Goal: Task Accomplishment & Management: Manage account settings

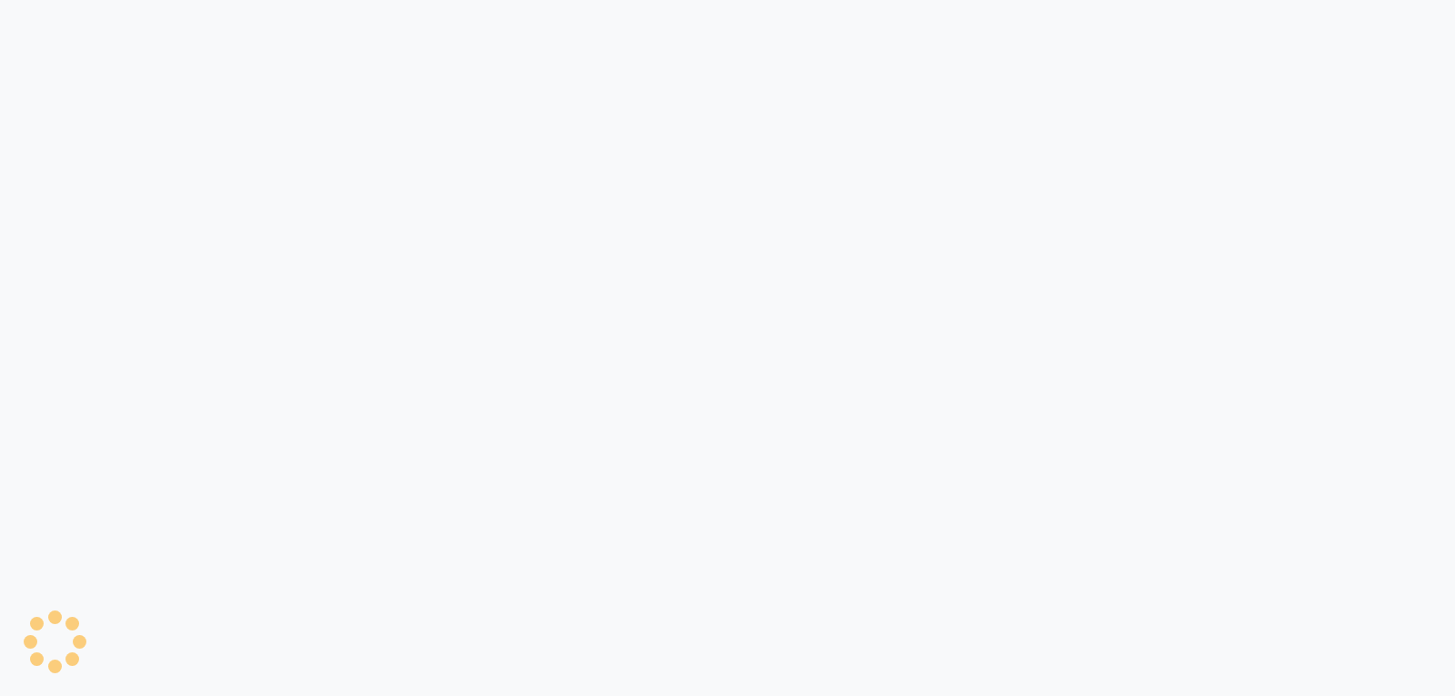
select select "service"
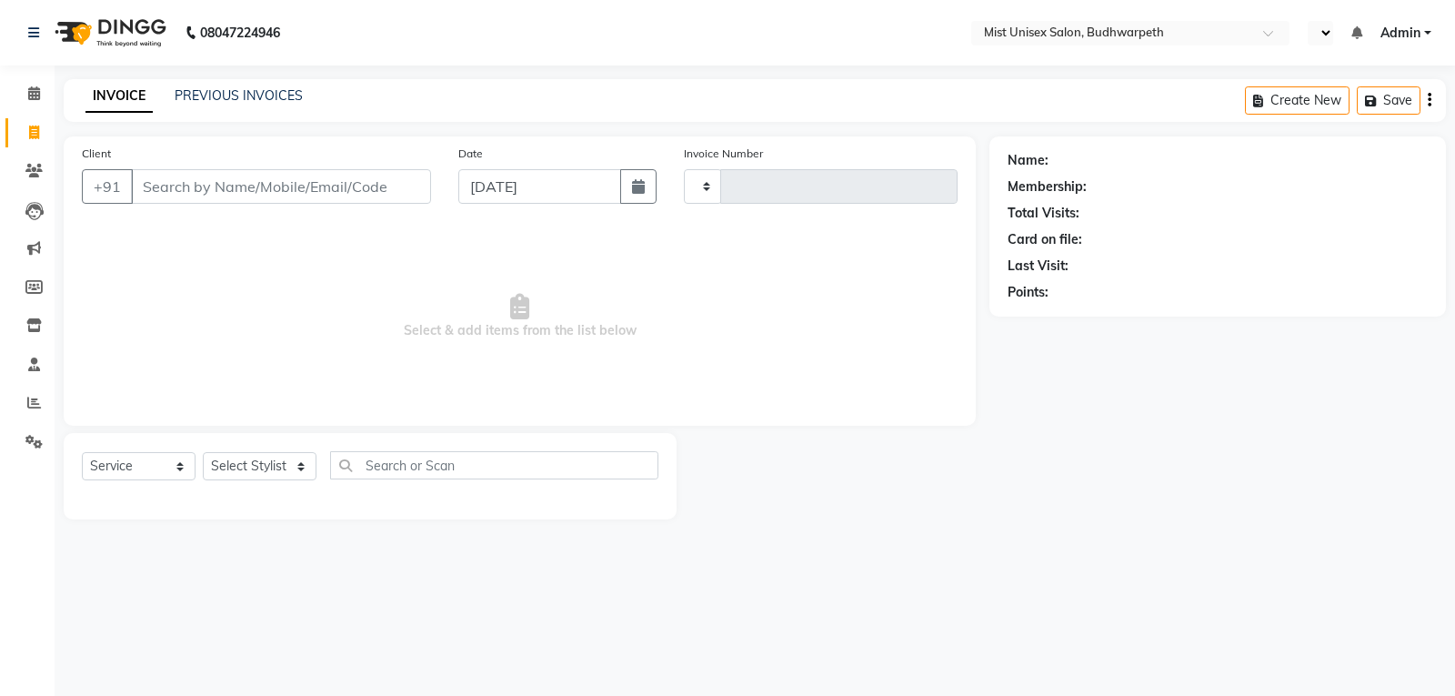
type input "2922"
select select "5227"
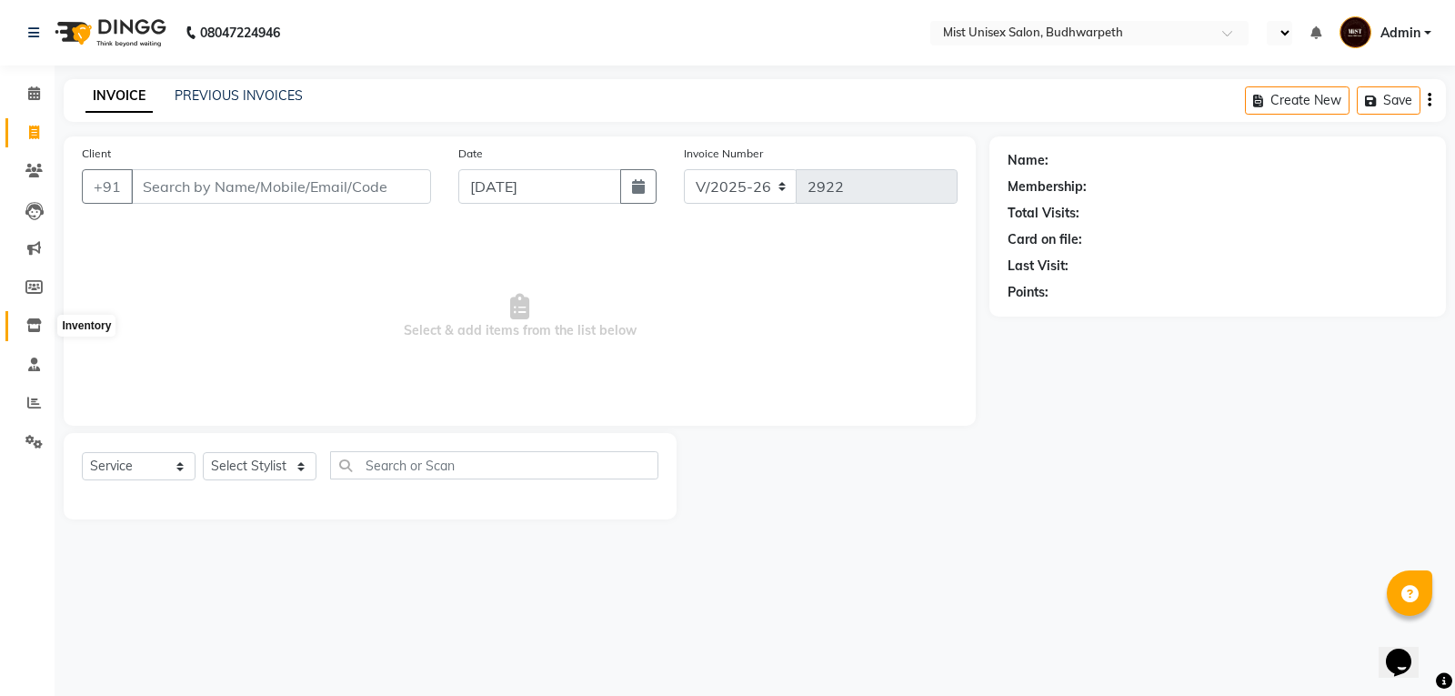
click at [34, 327] on icon at bounding box center [33, 325] width 15 height 14
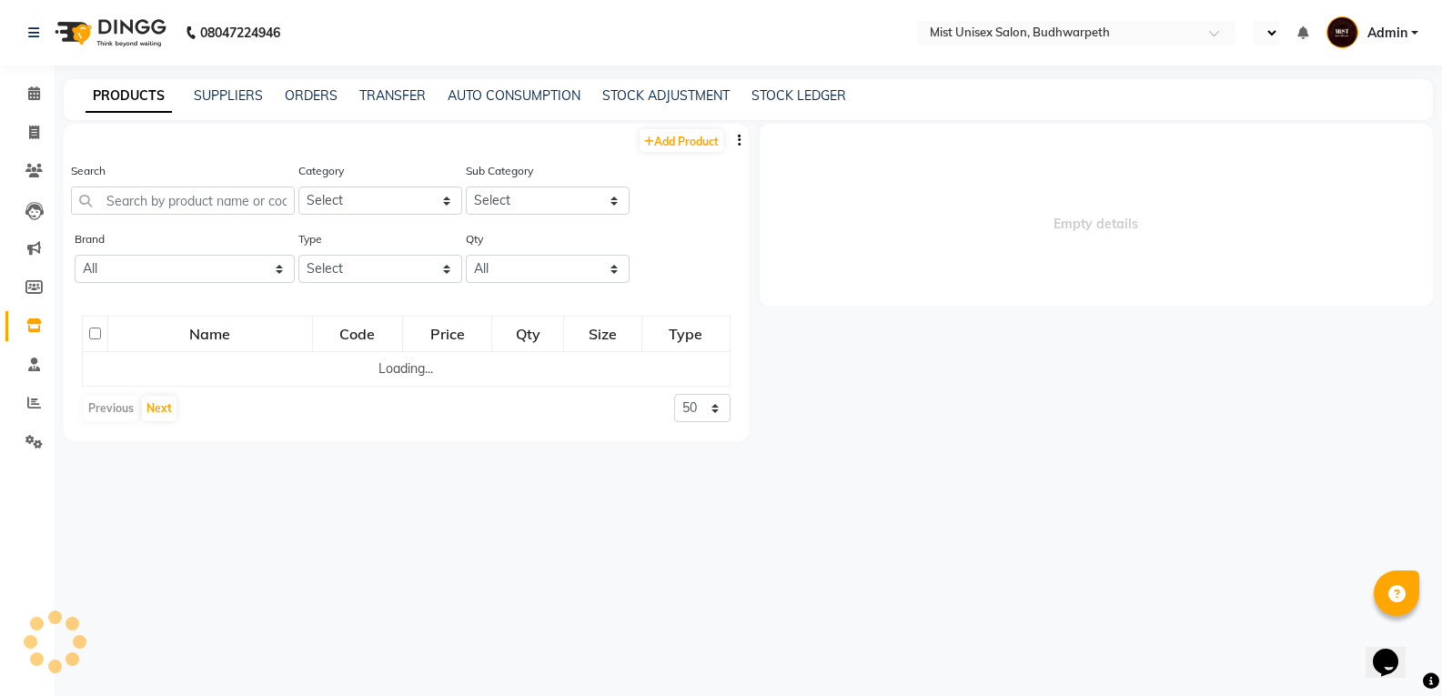
select select
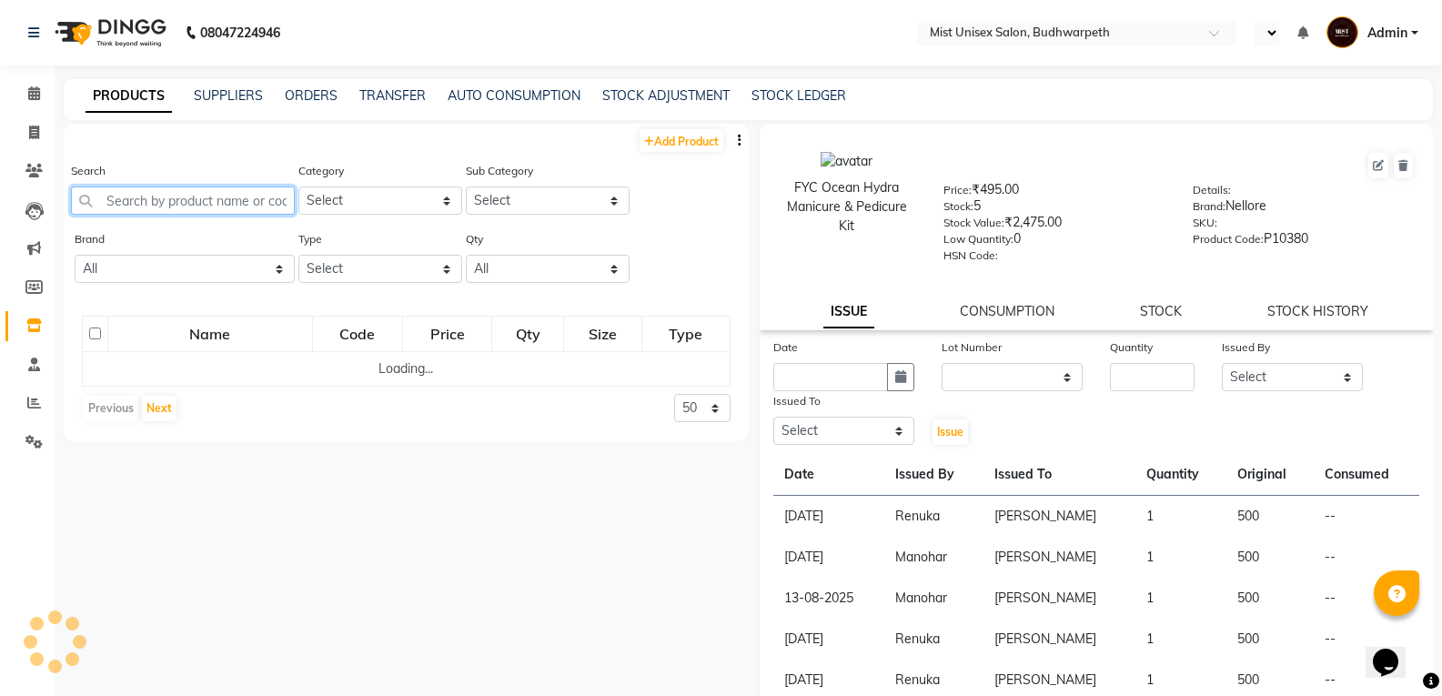
click at [168, 202] on input "text" at bounding box center [183, 200] width 224 height 28
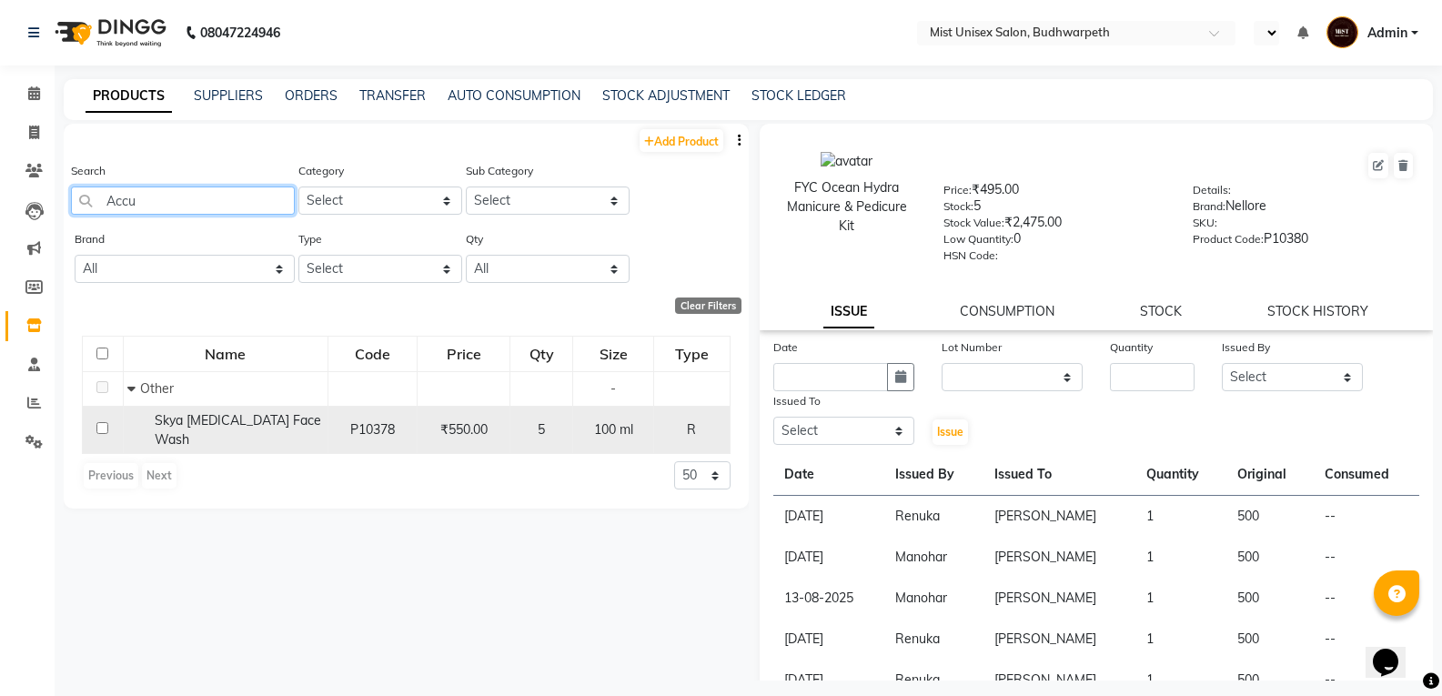
type input "Accu"
click at [216, 427] on span "Skya [MEDICAL_DATA] Face Wash" at bounding box center [238, 429] width 166 height 35
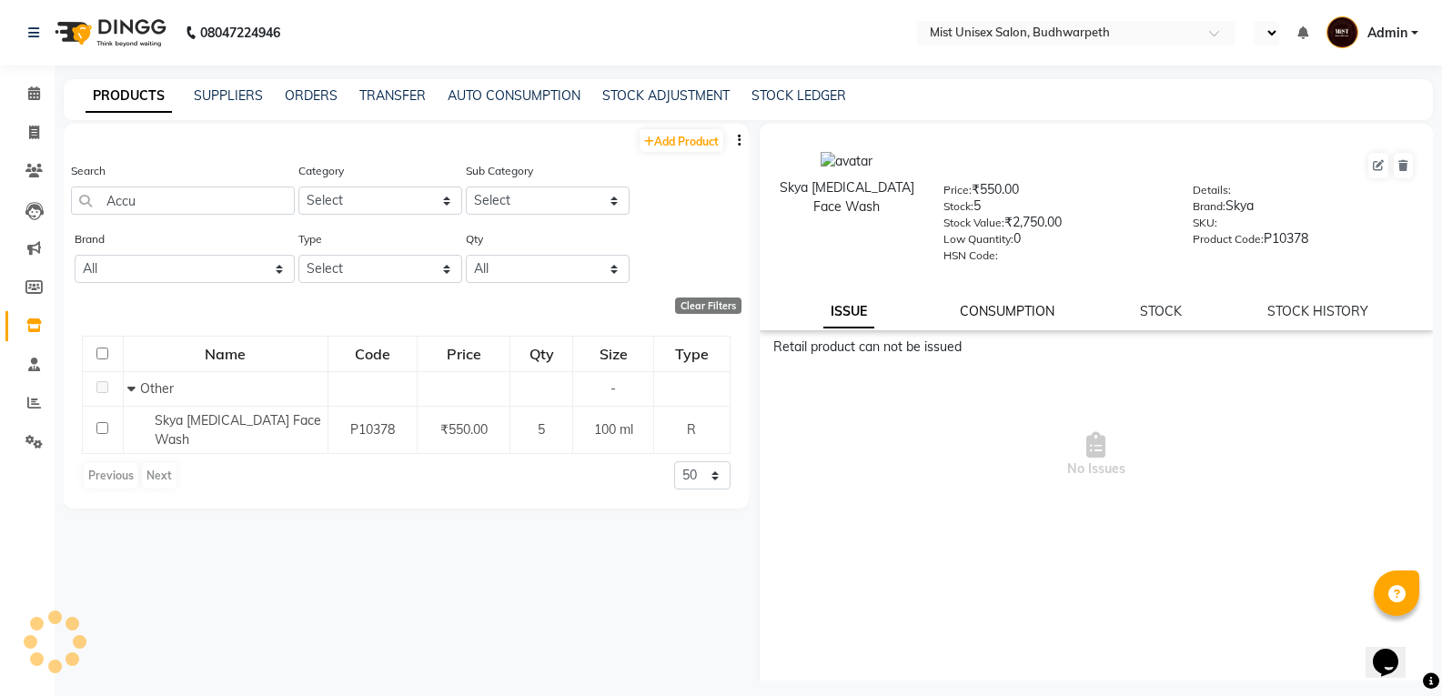
click at [977, 310] on link "CONSUMPTION" at bounding box center [1007, 311] width 95 height 16
click at [1144, 307] on link "STOCK" at bounding box center [1162, 311] width 42 height 16
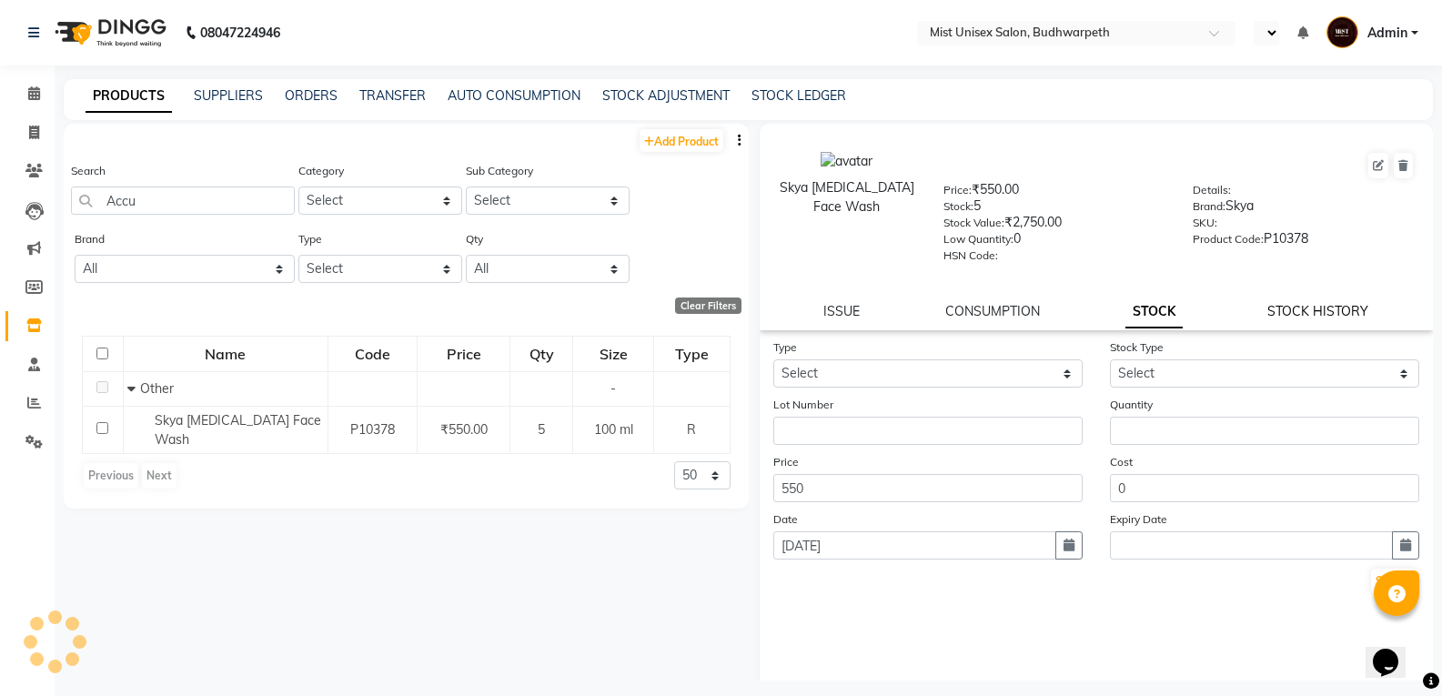
click at [1302, 308] on link "STOCK HISTORY" at bounding box center [1317, 311] width 101 height 16
select select "all"
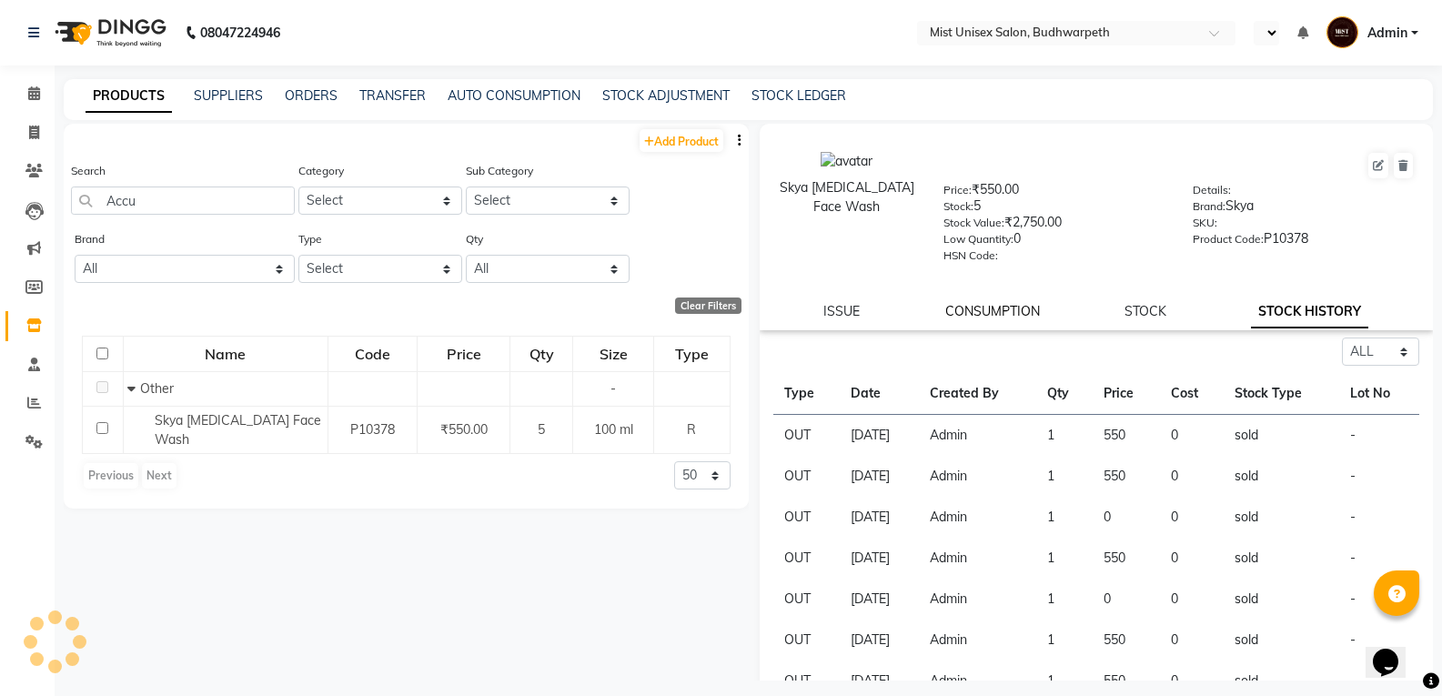
click at [987, 306] on link "CONSUMPTION" at bounding box center [992, 311] width 95 height 16
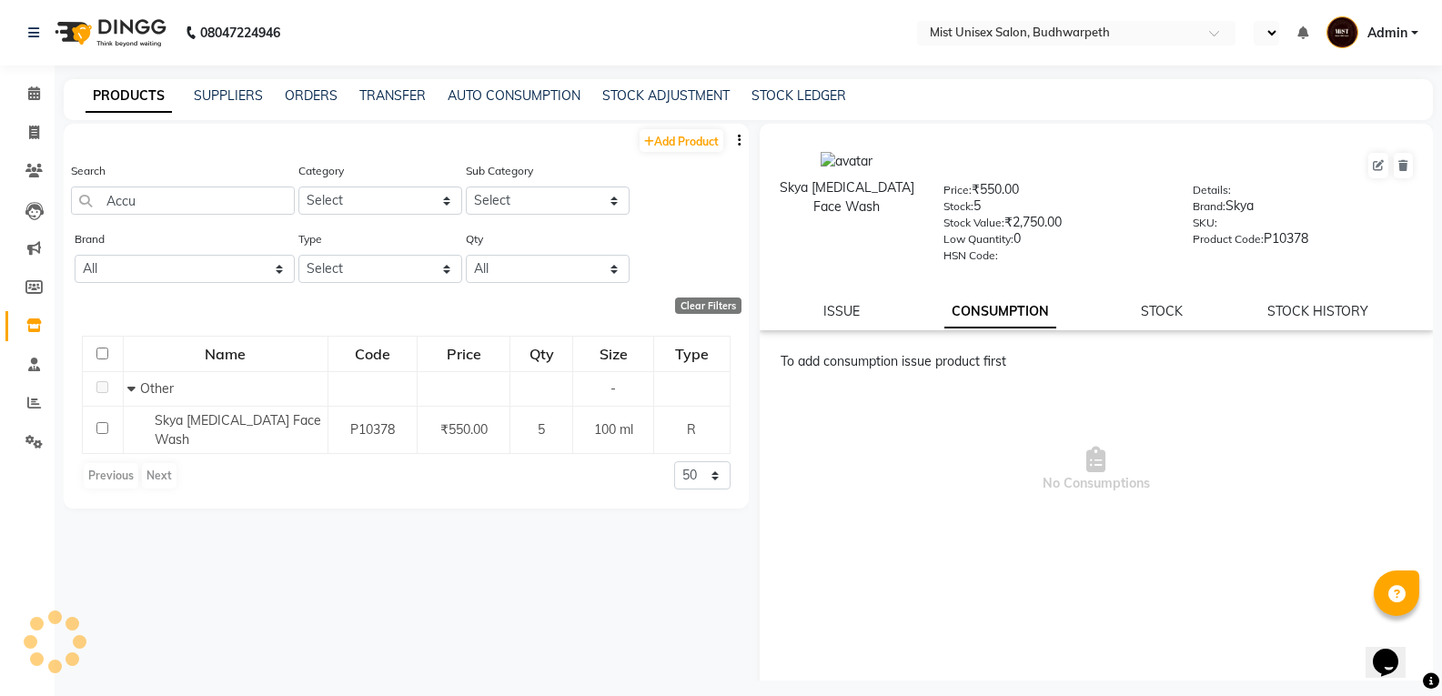
click at [1128, 312] on div "ISSUE CONSUMPTION STOCK STOCK HISTORY" at bounding box center [1096, 311] width 630 height 19
click at [1397, 173] on button at bounding box center [1402, 165] width 19 height 25
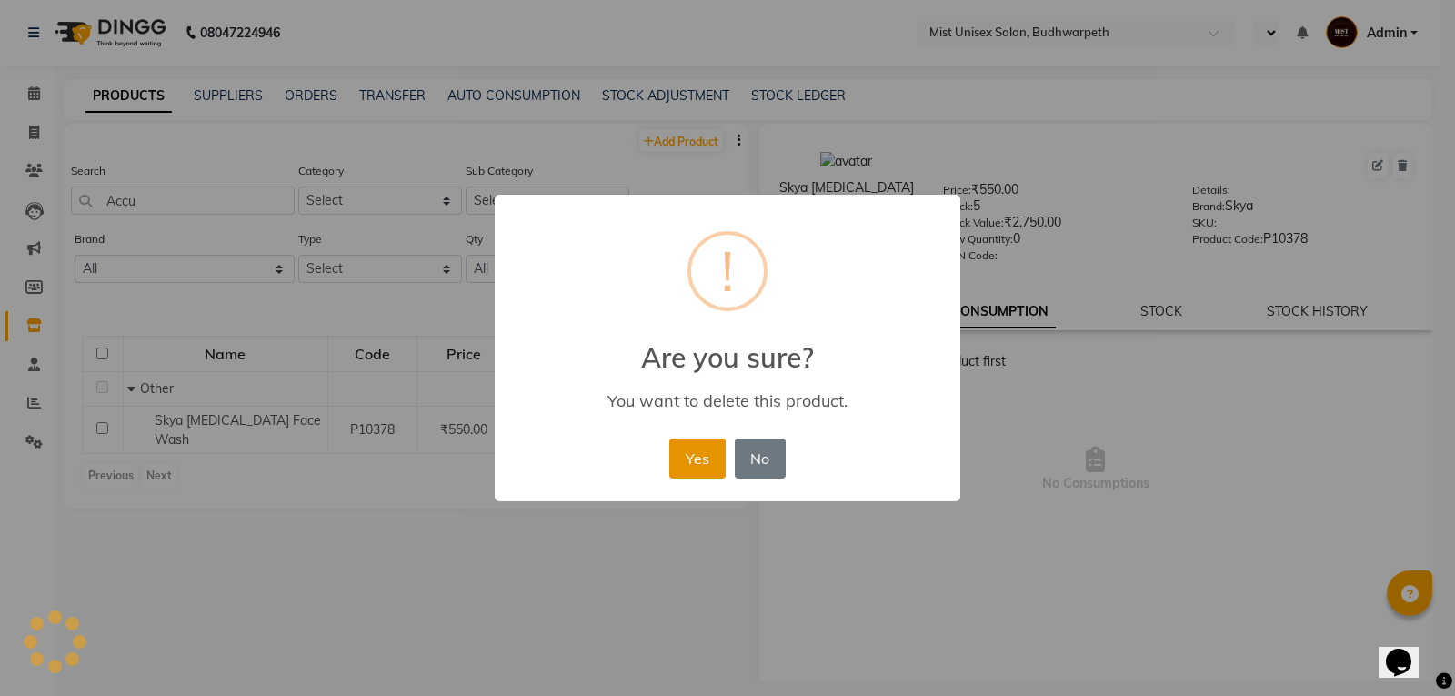
click at [689, 469] on button "Yes" at bounding box center [696, 458] width 55 height 40
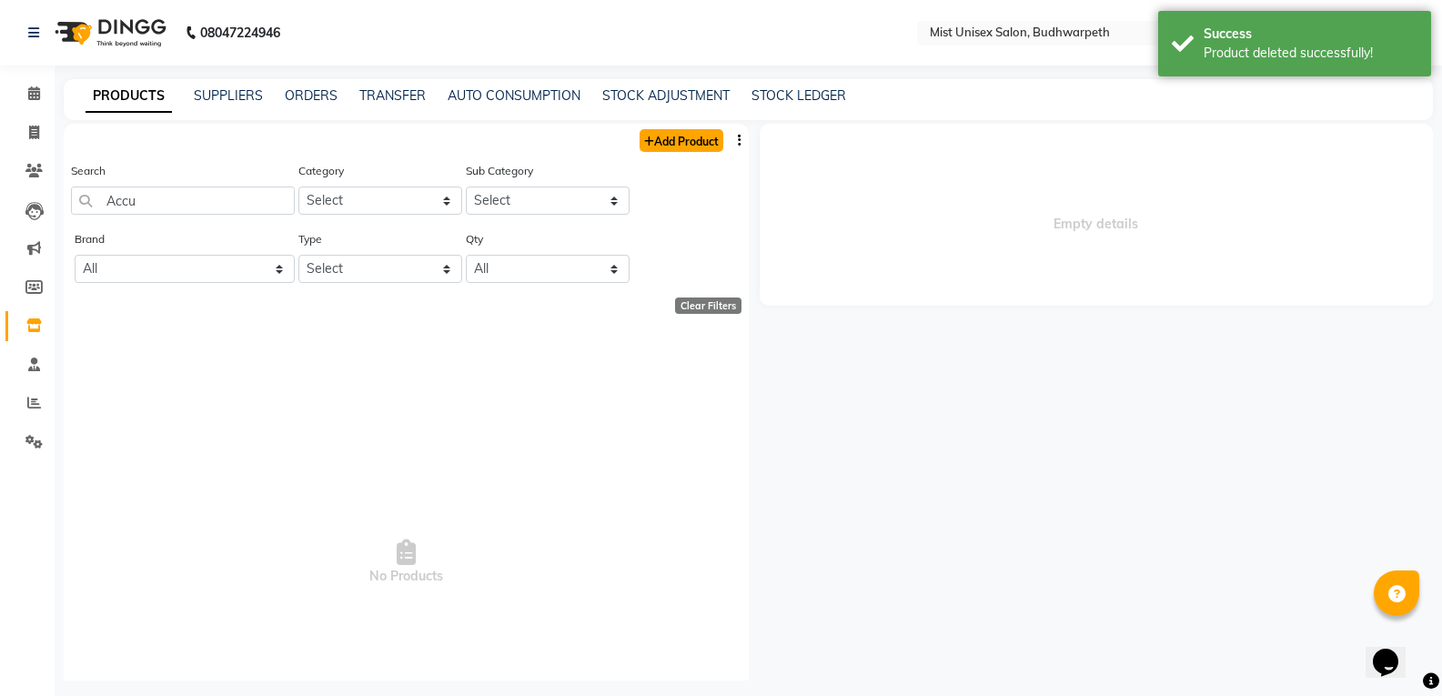
click at [650, 141] on link "Add Product" at bounding box center [681, 140] width 84 height 23
select select "true"
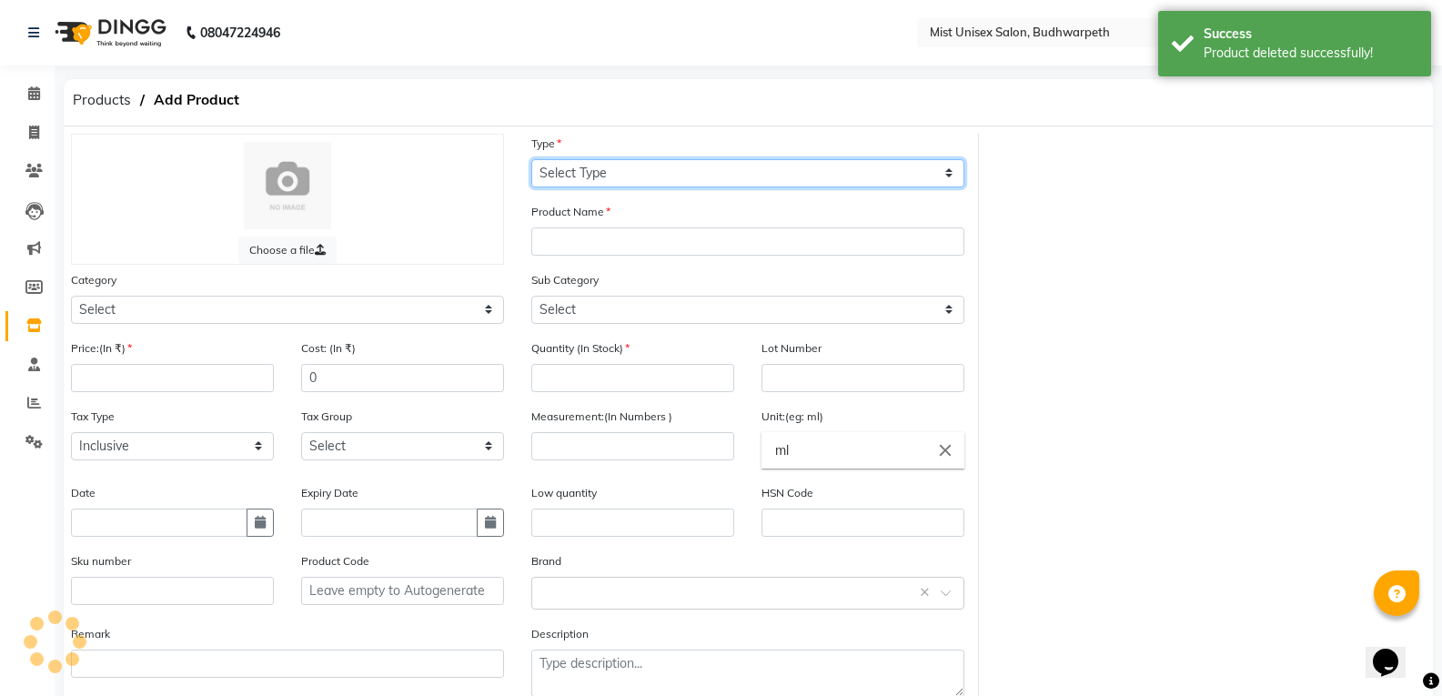
click at [562, 182] on select "Select Type Both Retail Consumable" at bounding box center [747, 173] width 433 height 28
select select "R"
click at [531, 159] on select "Select Type Both Retail Consumable" at bounding box center [747, 173] width 433 height 28
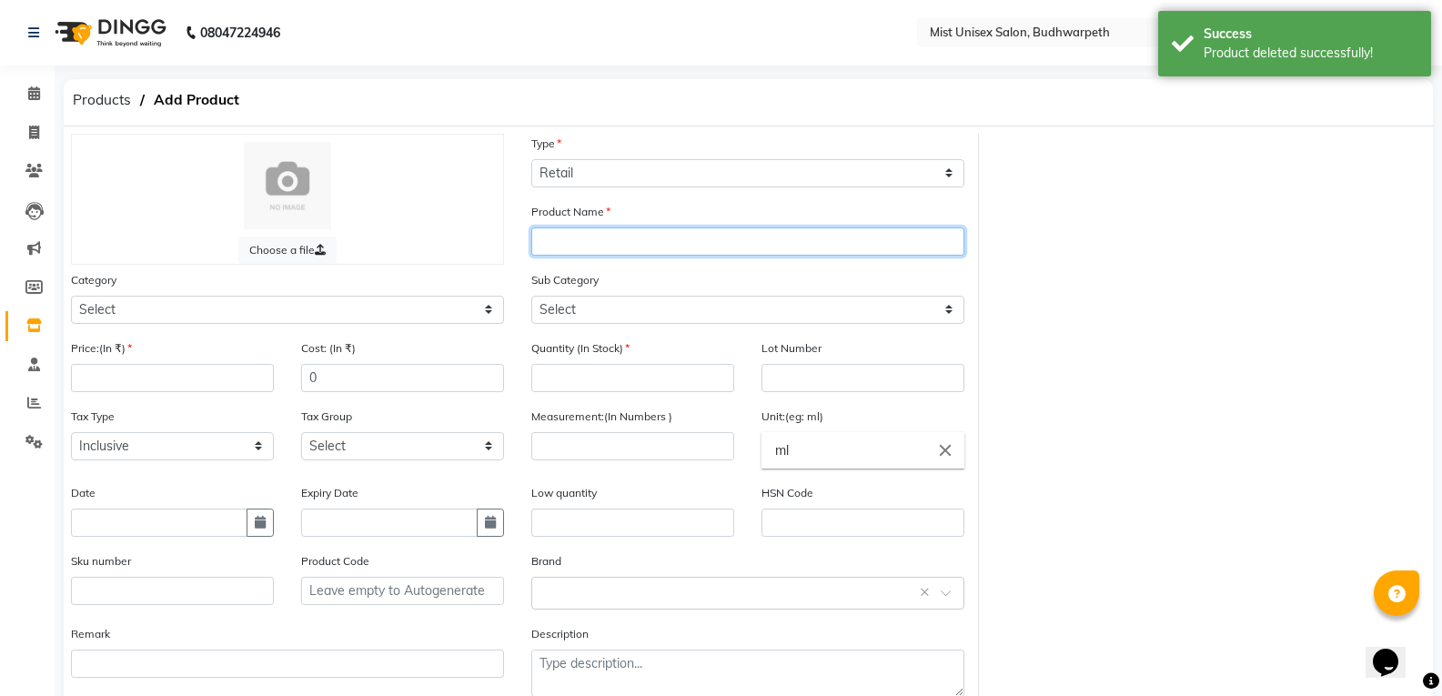
click at [574, 248] on input "text" at bounding box center [747, 241] width 433 height 28
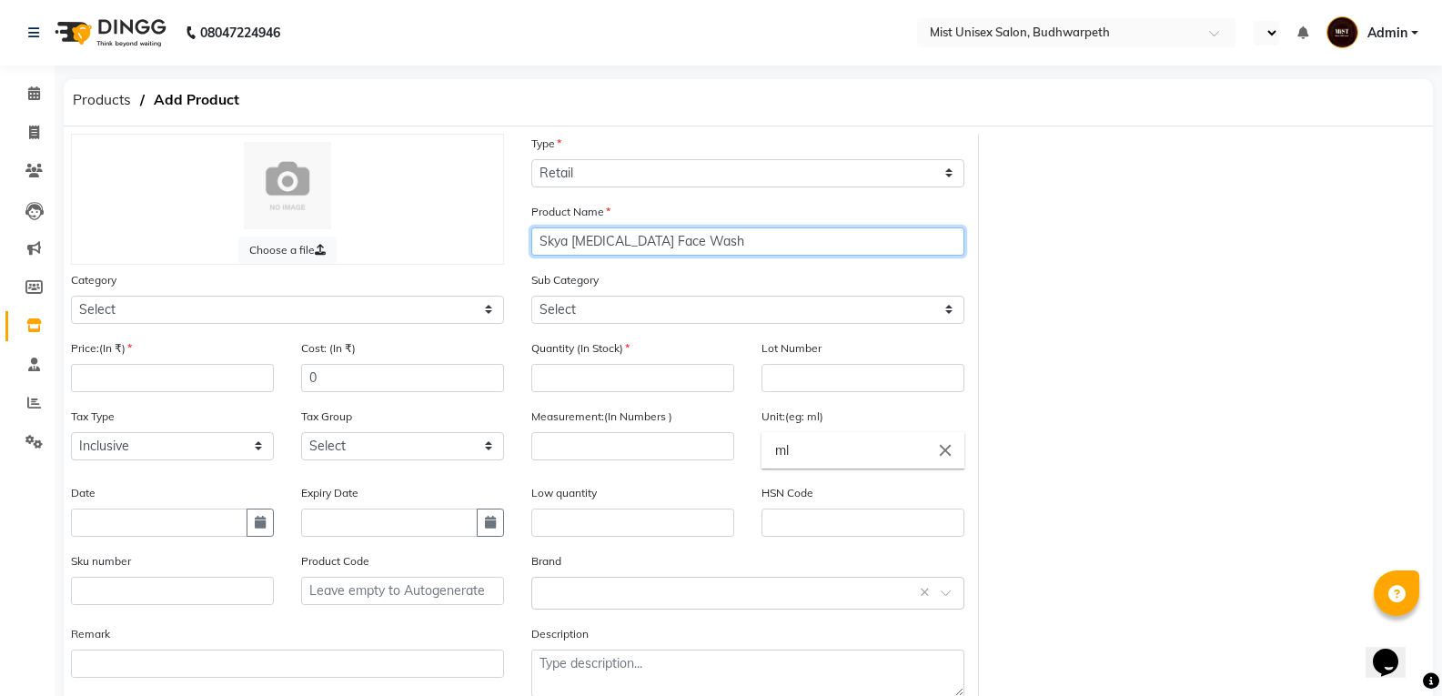
type input "Skya [MEDICAL_DATA] Face Wash"
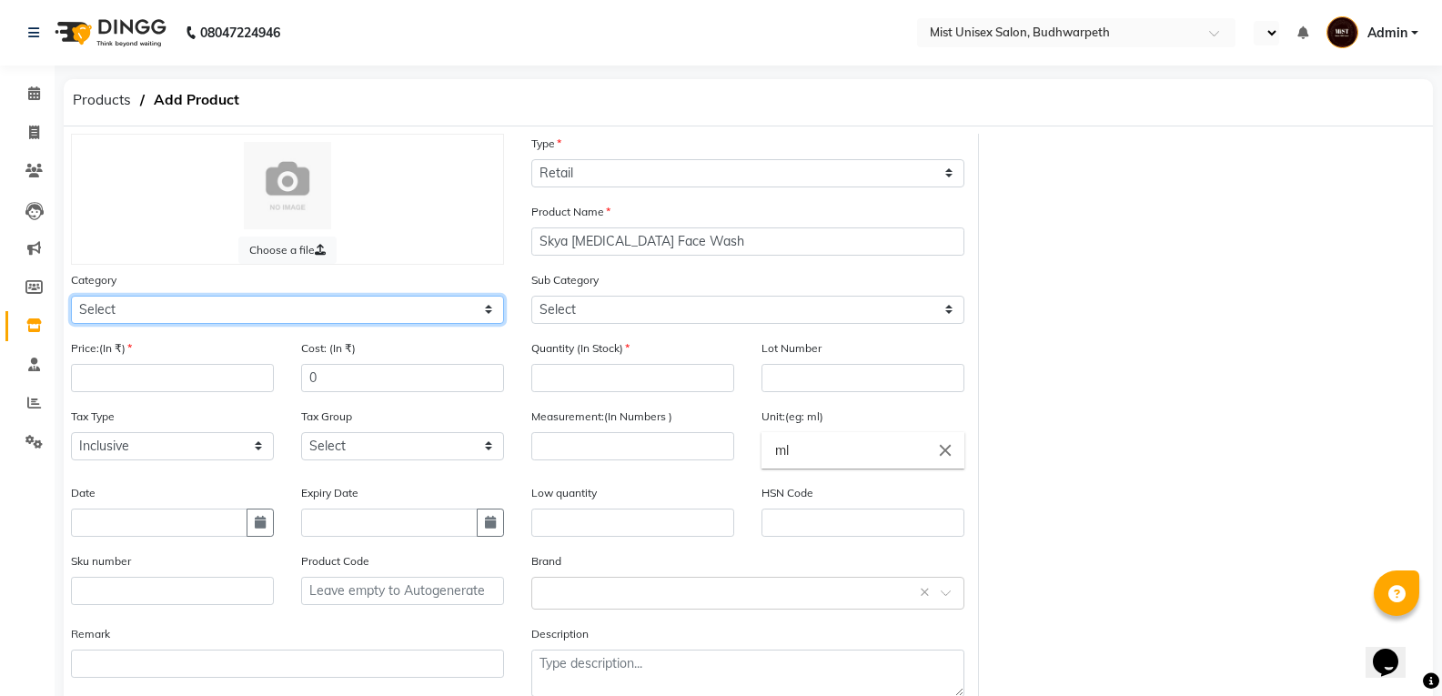
click at [295, 309] on select "Select Hair Skin Makeup Personal Care Appliances [PERSON_NAME] Waxing Disposabl…" at bounding box center [287, 310] width 433 height 28
select select "765301150"
click at [71, 296] on select "Select Hair Skin Makeup Personal Care Appliances [PERSON_NAME] Waxing Disposabl…" at bounding box center [287, 310] width 433 height 28
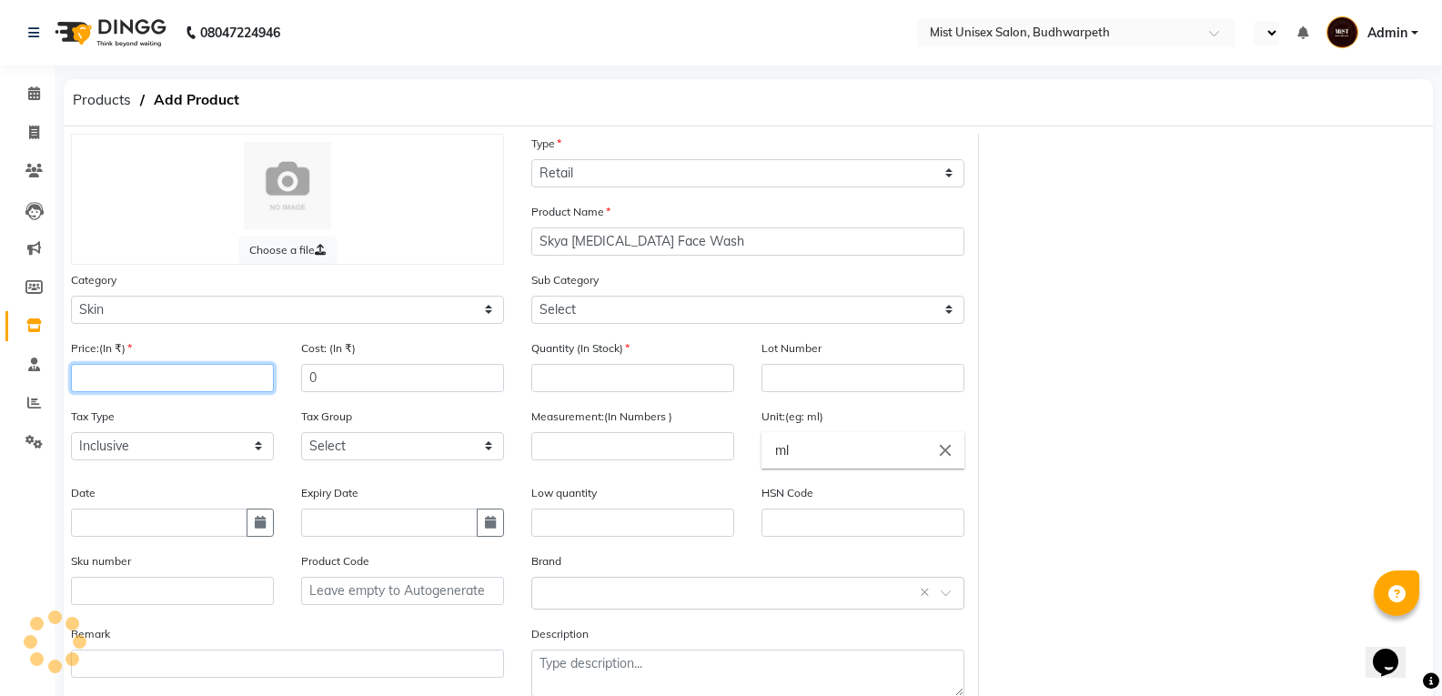
click at [159, 381] on input "number" at bounding box center [172, 378] width 203 height 28
type input "550"
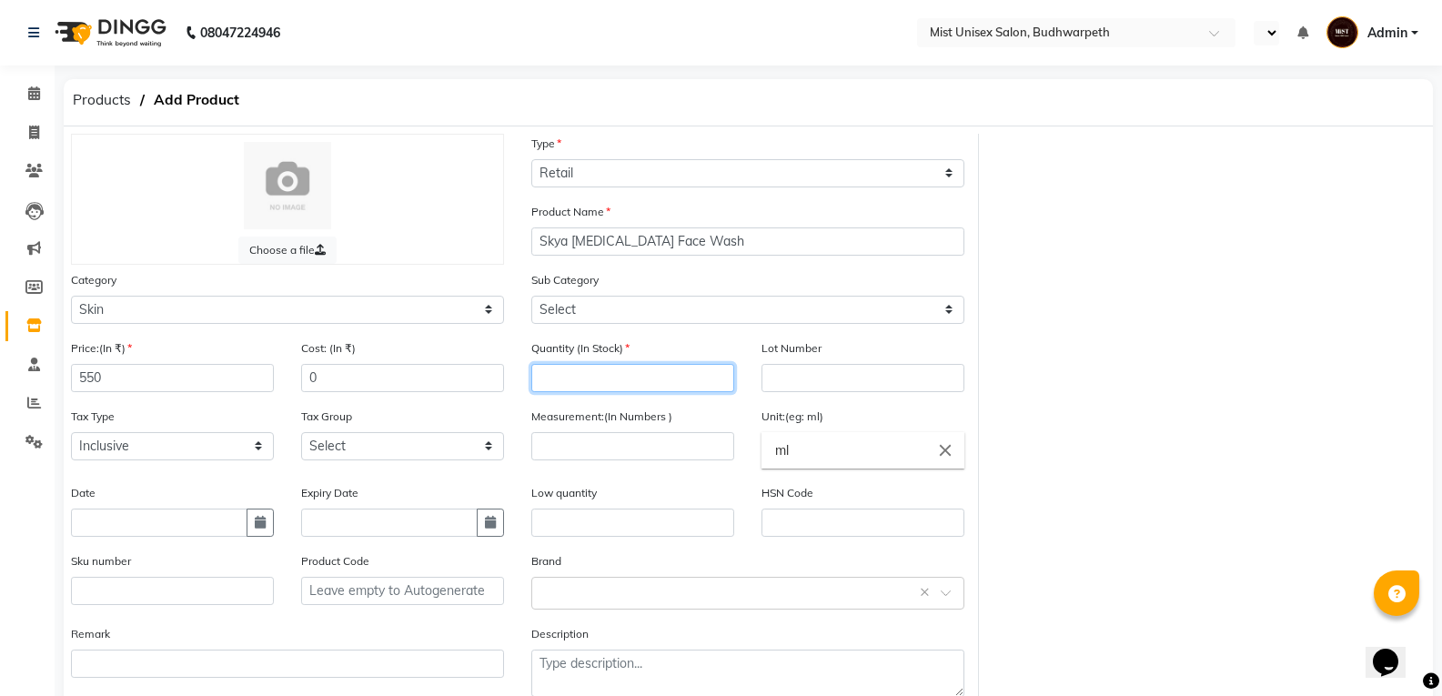
click at [543, 382] on input "number" at bounding box center [632, 378] width 203 height 28
type input "0"
click at [267, 522] on button "button" at bounding box center [259, 522] width 27 height 28
select select "9"
select select "2025"
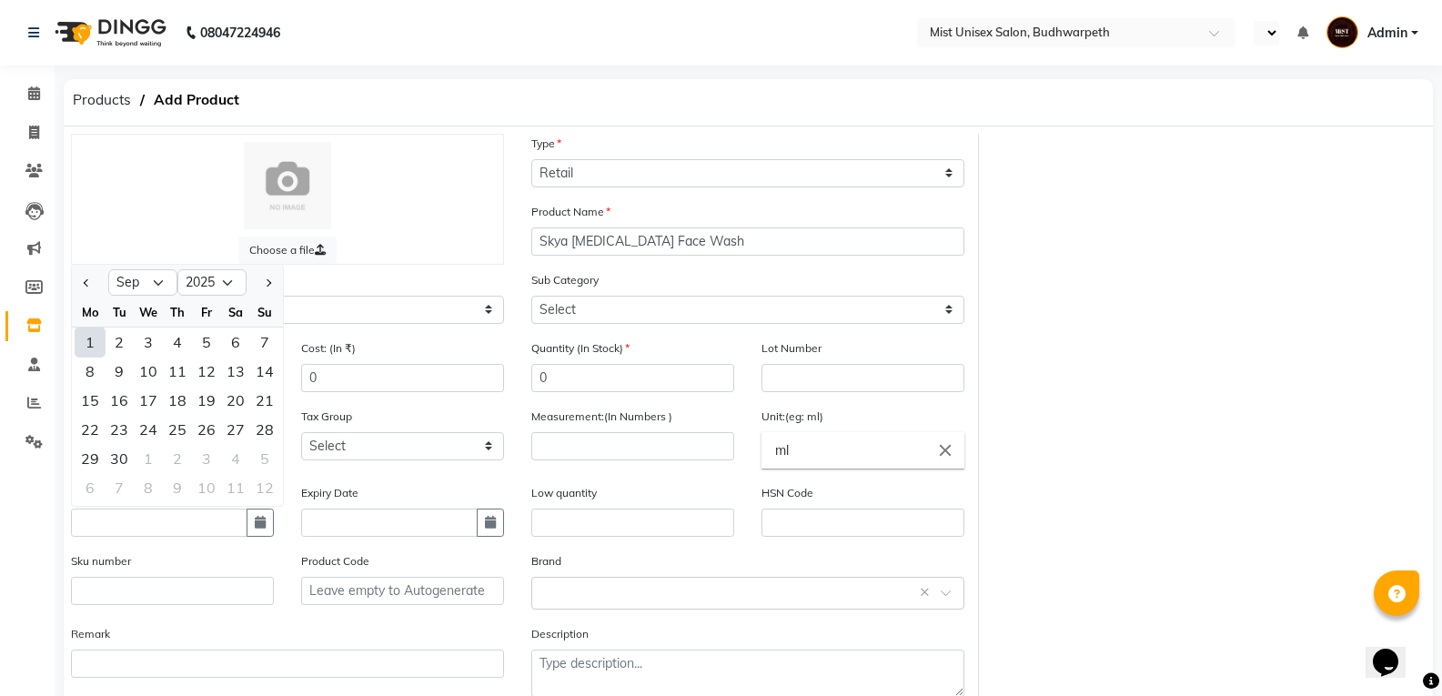
click at [89, 336] on div "1" at bounding box center [89, 341] width 29 height 29
type input "[DATE]"
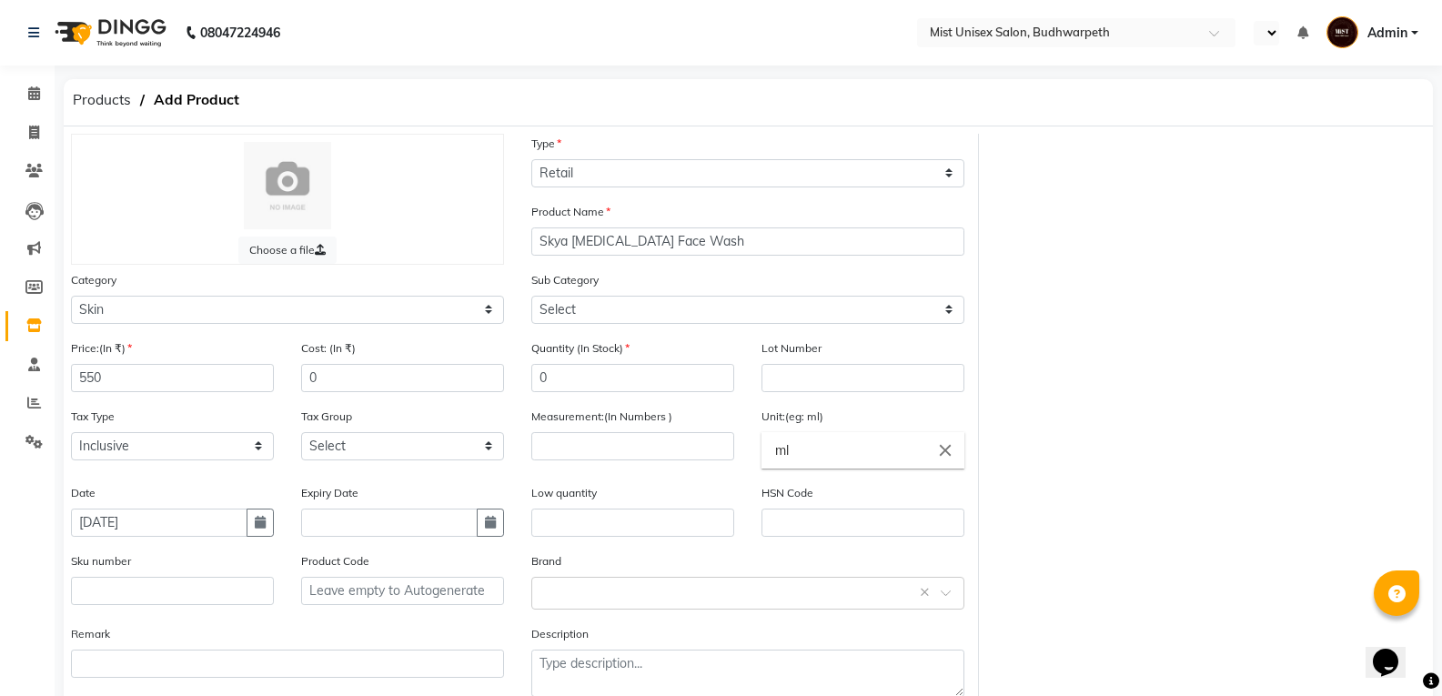
scroll to position [103, 0]
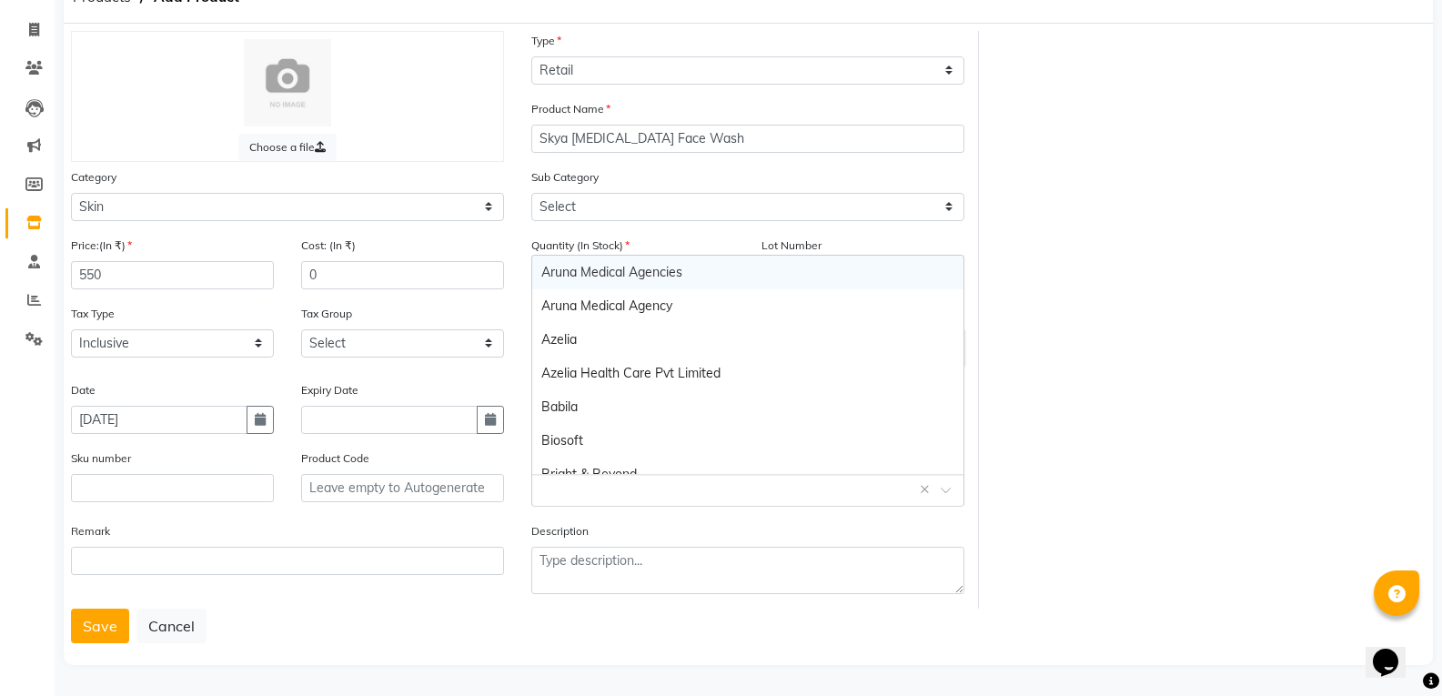
click at [553, 488] on input "text" at bounding box center [729, 488] width 377 height 19
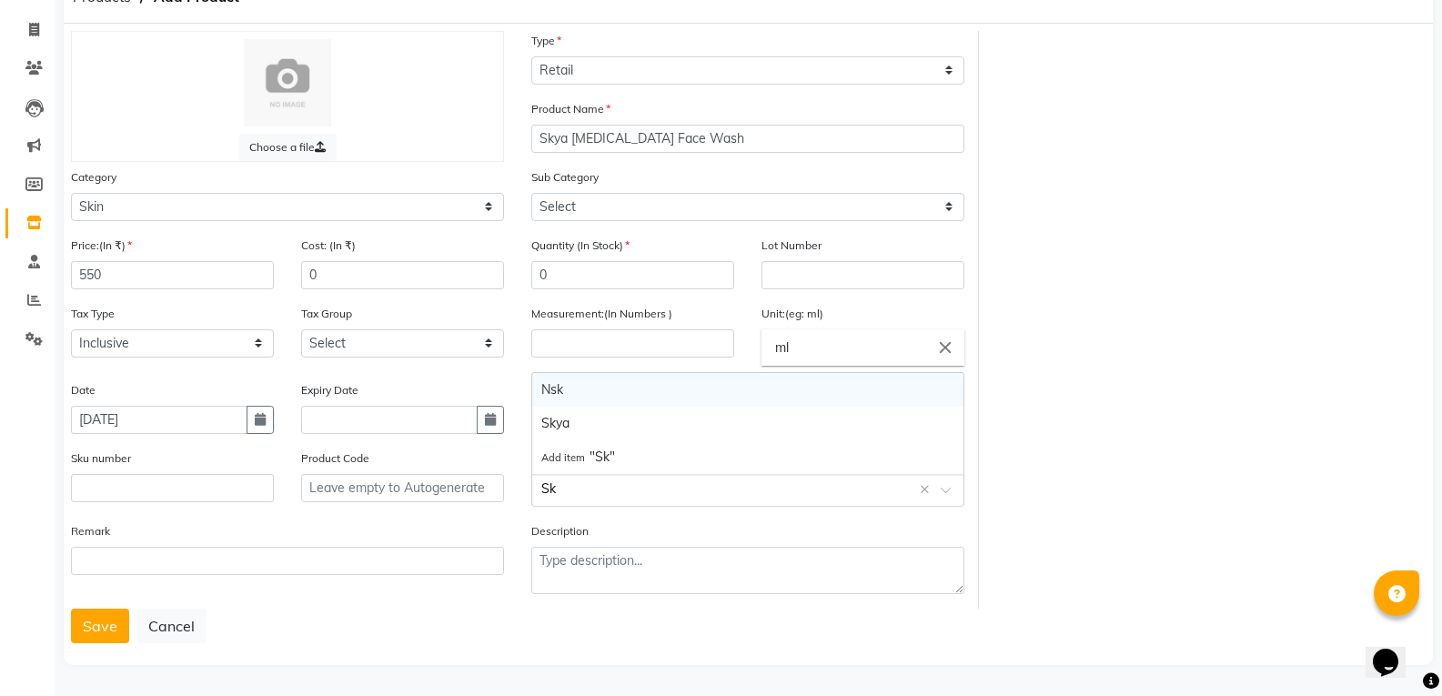
type input "Sky"
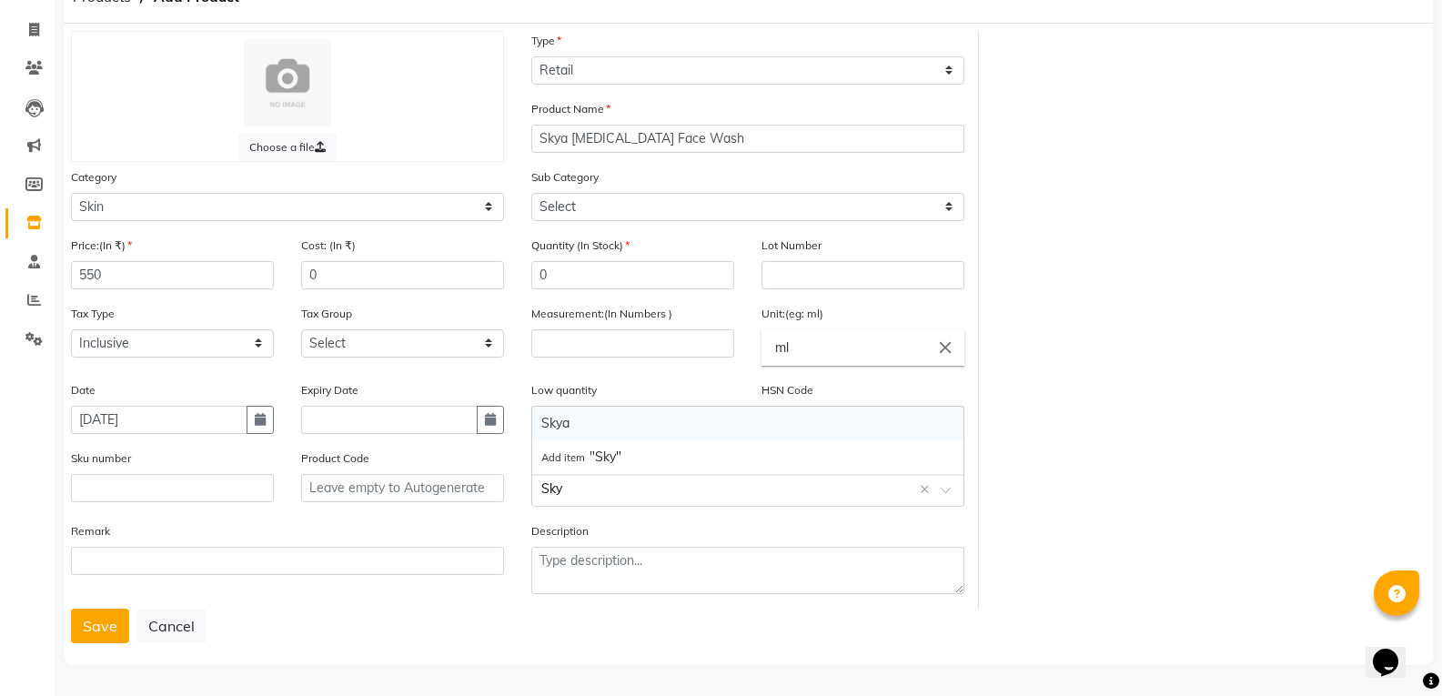
click at [562, 421] on div "Skya" at bounding box center [747, 424] width 431 height 34
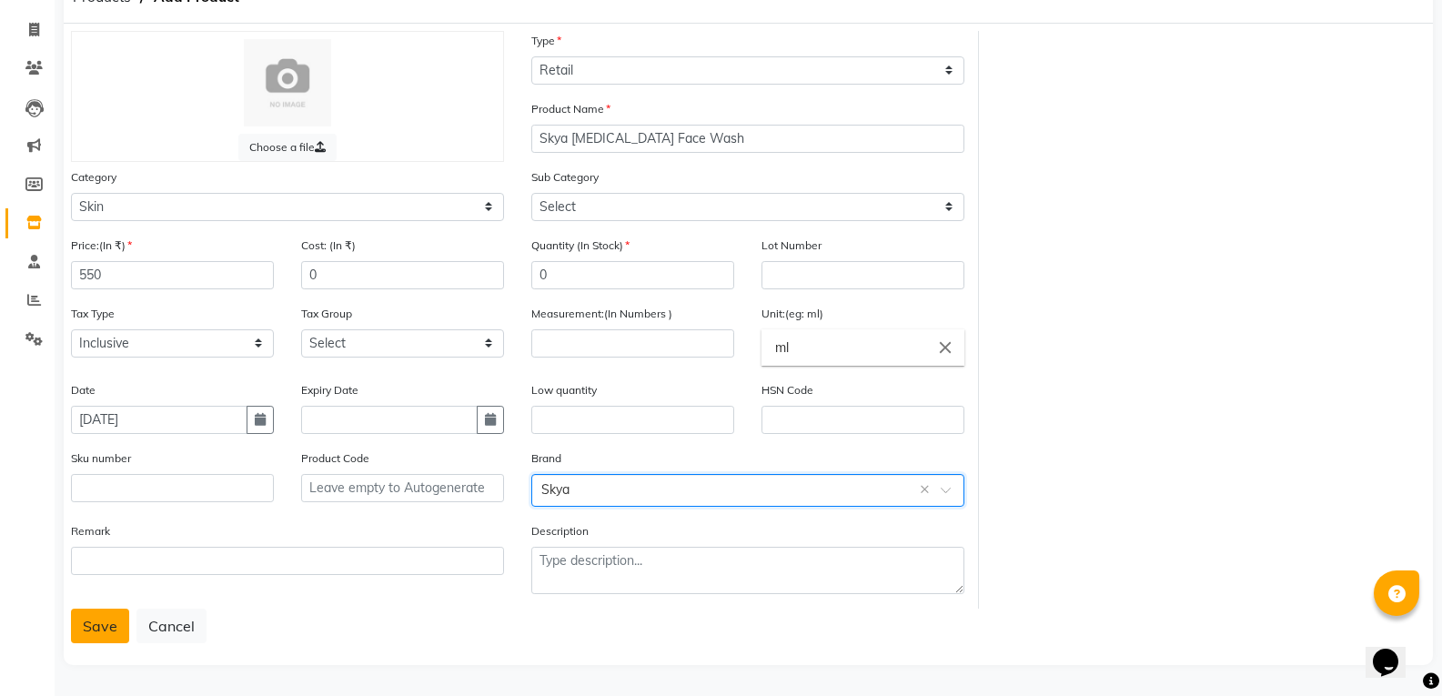
click at [117, 628] on button "Save" at bounding box center [100, 625] width 58 height 35
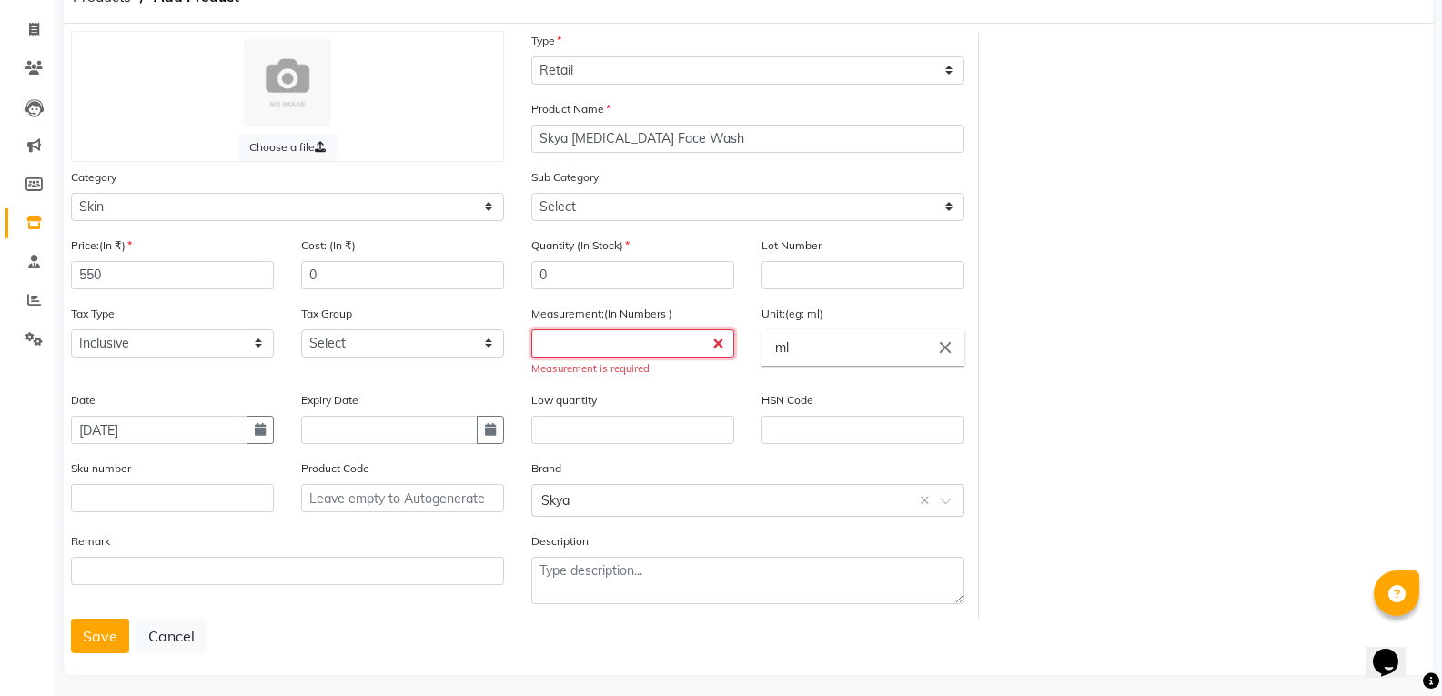
click at [557, 341] on input "number" at bounding box center [632, 343] width 203 height 28
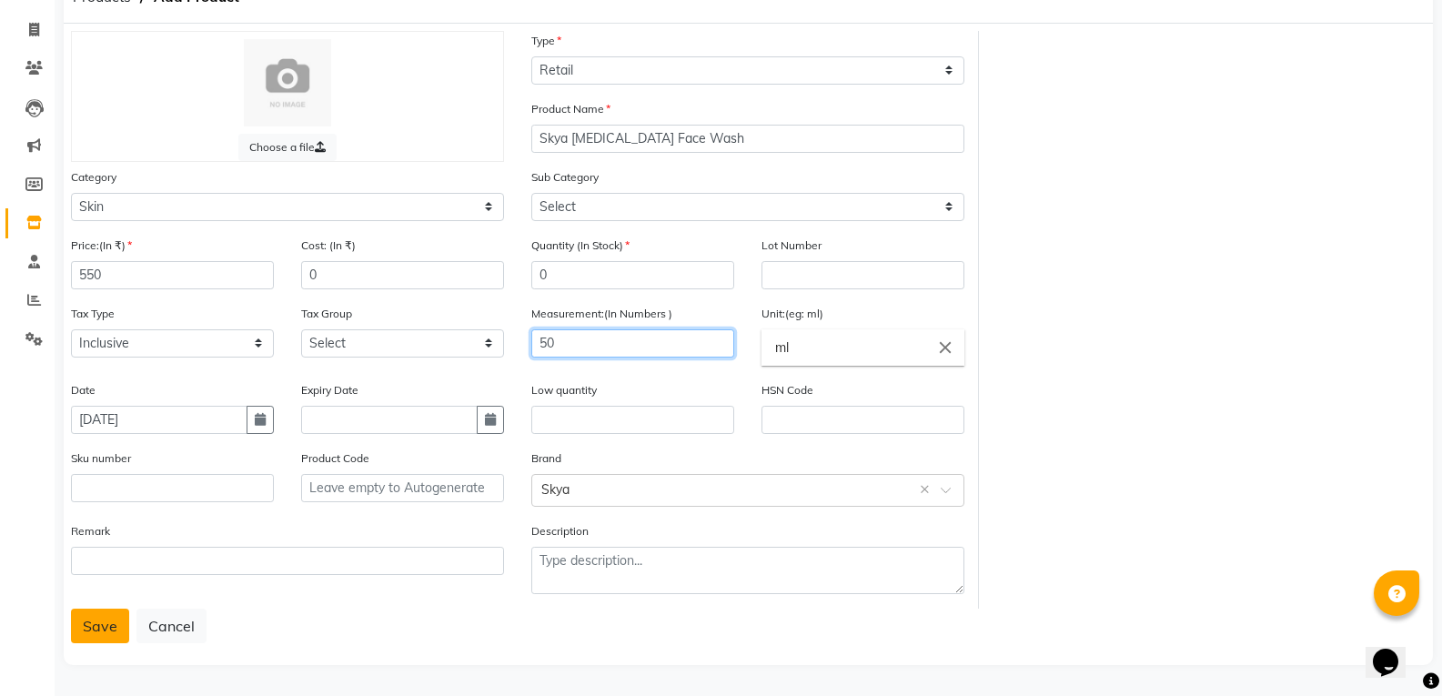
type input "50"
click at [115, 622] on button "Save" at bounding box center [100, 625] width 58 height 35
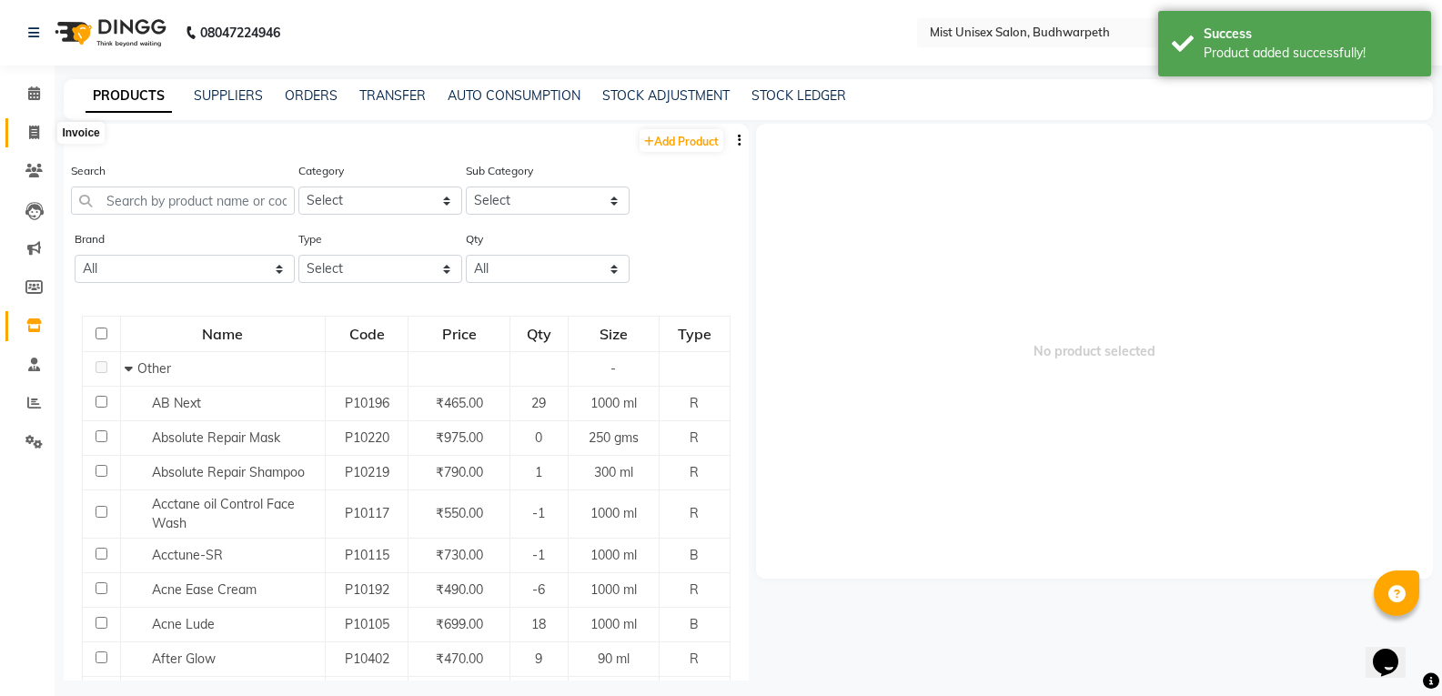
click at [29, 132] on icon at bounding box center [34, 133] width 10 height 14
select select "service"
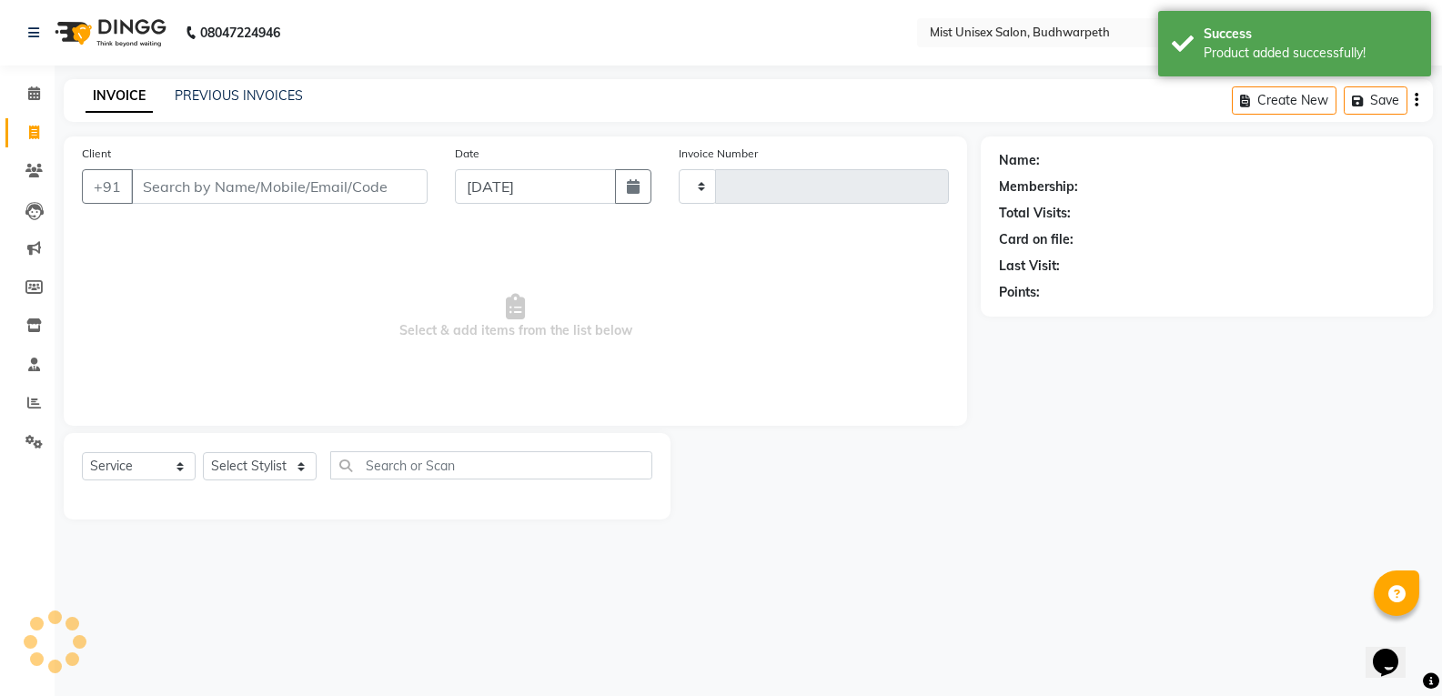
type input "2922"
select select "5227"
